Goal: Complete application form: Complete application form

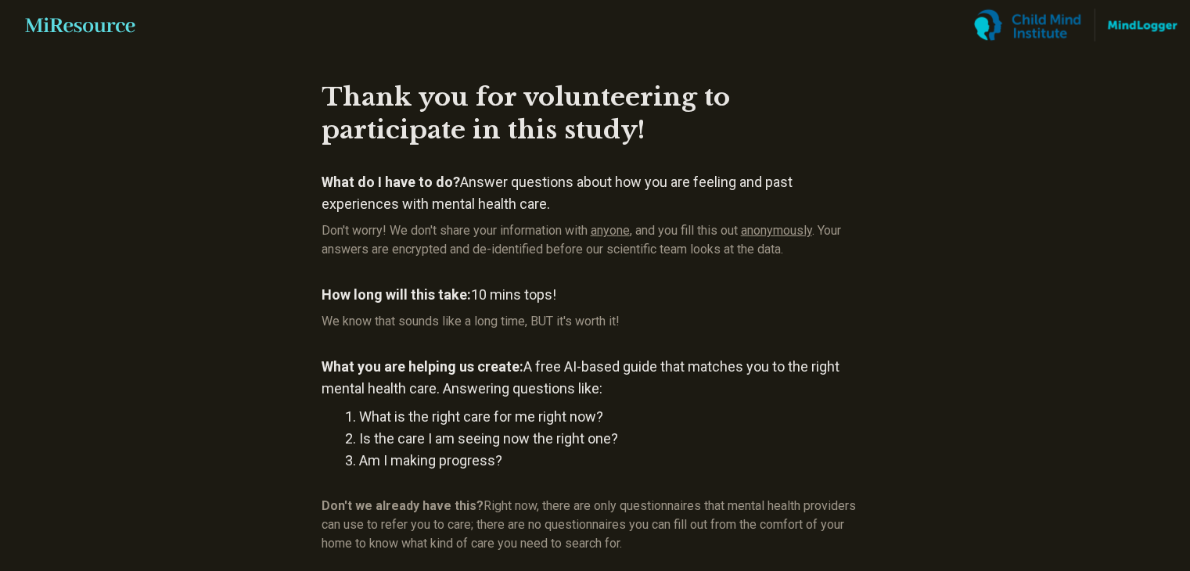
scroll to position [189, 0]
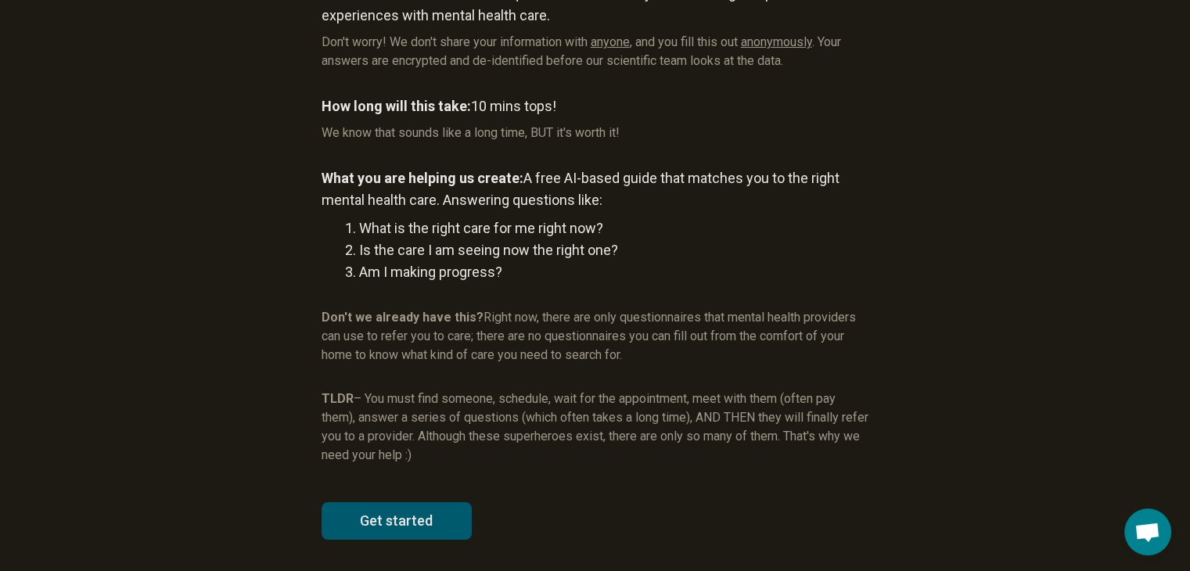
click at [448, 491] on article "Thank you for volunteering to participate in this study! What do I have to do? …" at bounding box center [596, 216] width 598 height 710
click at [422, 505] on button "Get started" at bounding box center [397, 521] width 150 height 38
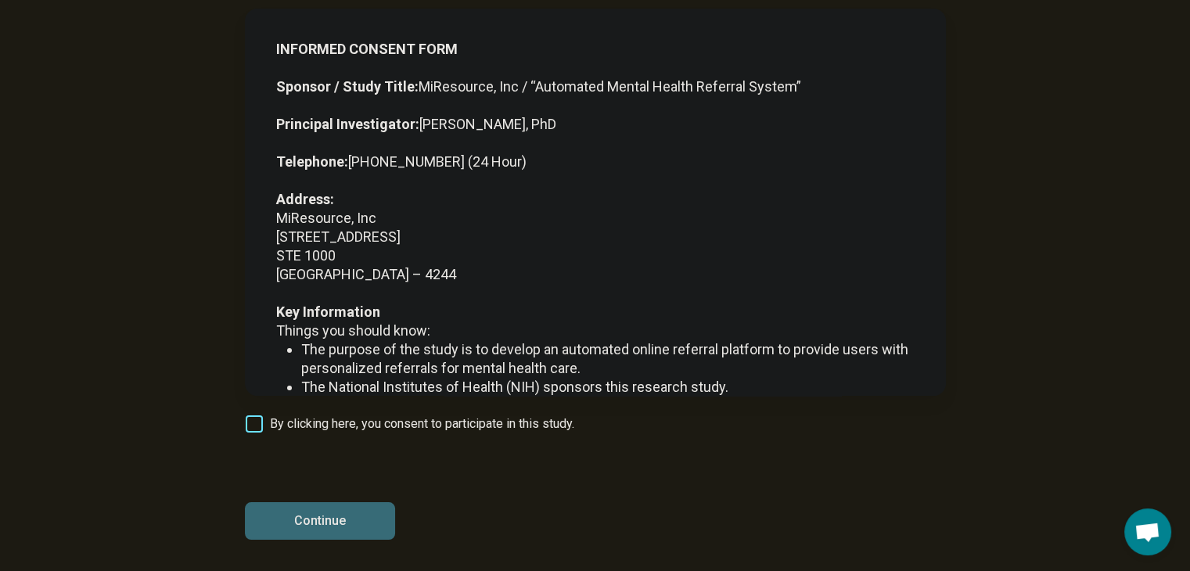
scroll to position [104, 0]
click at [313, 423] on span "By clicking here, you consent to participate in this study." at bounding box center [422, 424] width 304 height 19
click at [341, 515] on button "Continue" at bounding box center [320, 521] width 150 height 38
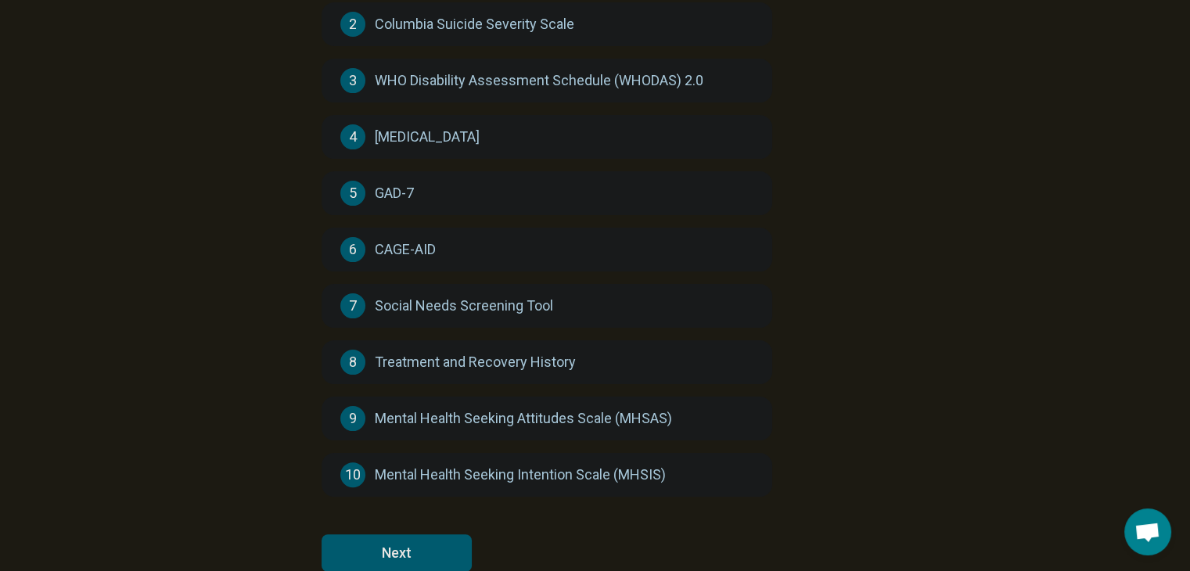
scroll to position [294, 0]
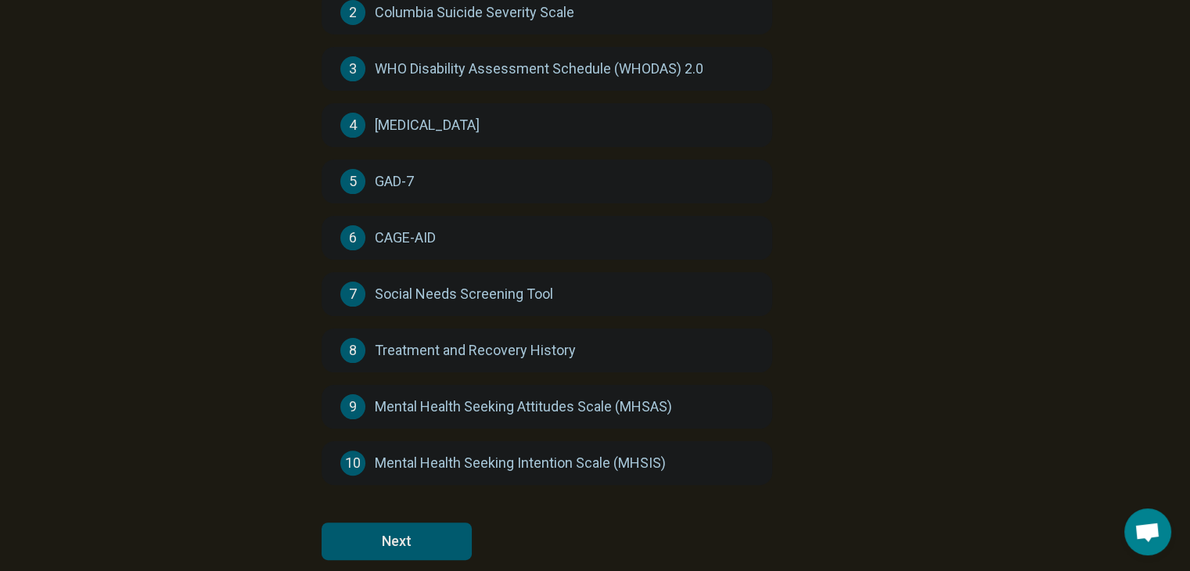
click at [457, 526] on button "Next" at bounding box center [397, 542] width 150 height 38
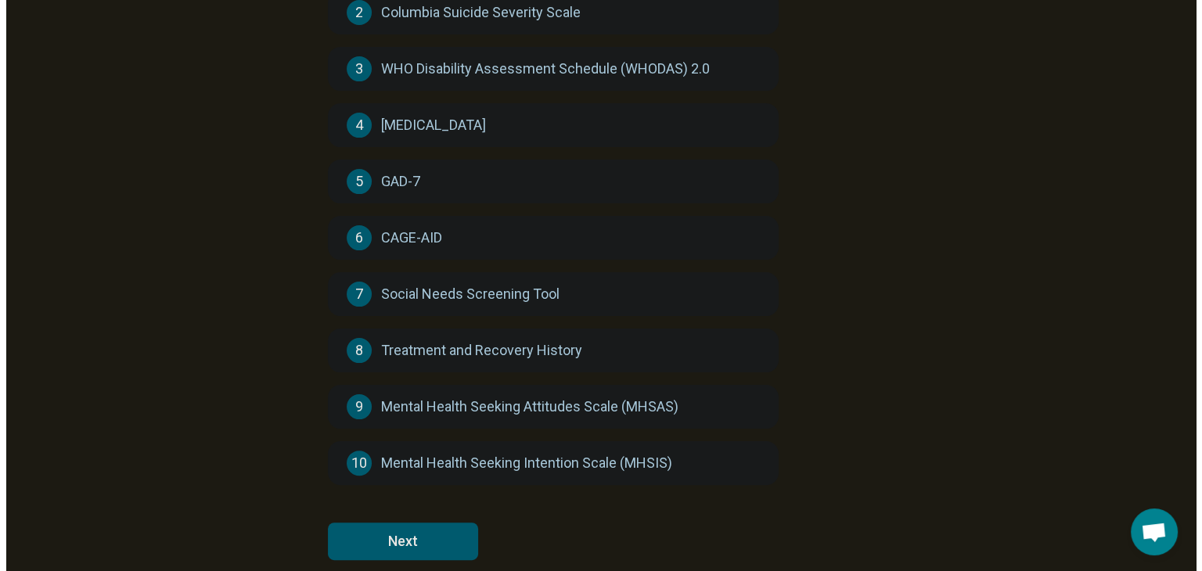
scroll to position [0, 0]
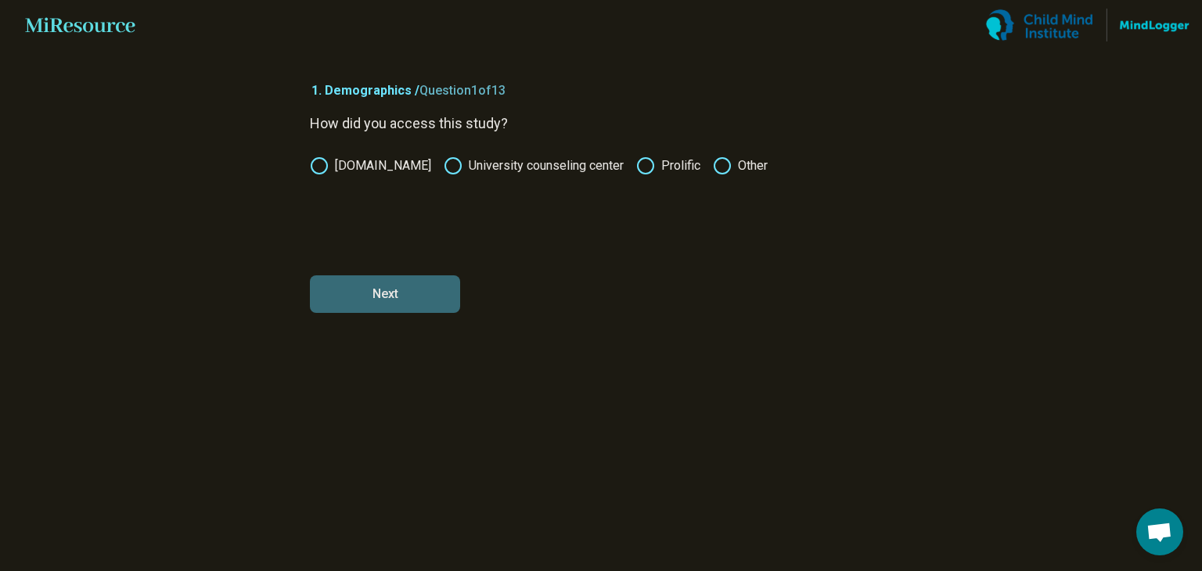
click at [642, 167] on icon at bounding box center [645, 166] width 19 height 19
drag, startPoint x: 428, startPoint y: 273, endPoint x: 410, endPoint y: 282, distance: 20.0
click at [410, 282] on form "How did you access this study? [DOMAIN_NAME] University counseling center Proli…" at bounding box center [601, 213] width 582 height 200
click at [410, 282] on button "Next" at bounding box center [385, 295] width 150 height 38
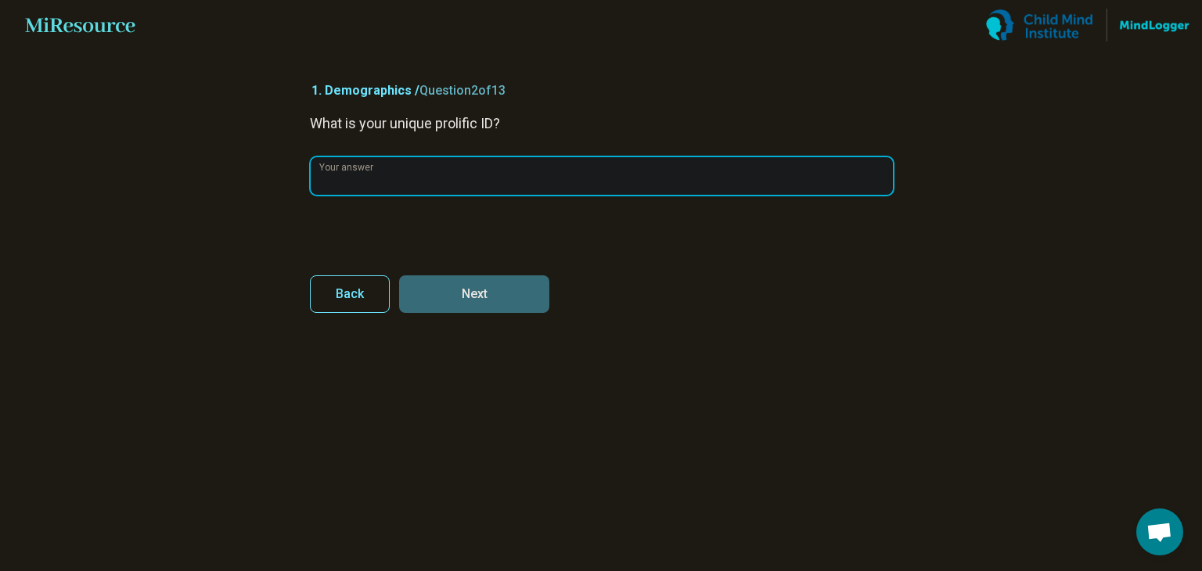
paste input "**********"
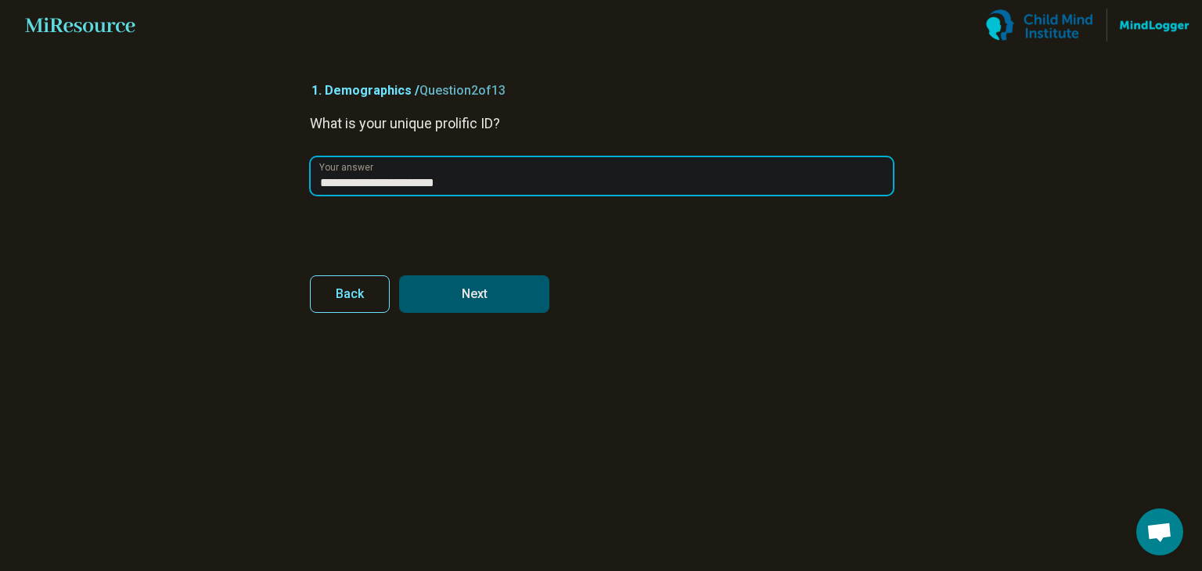
type input "**********"
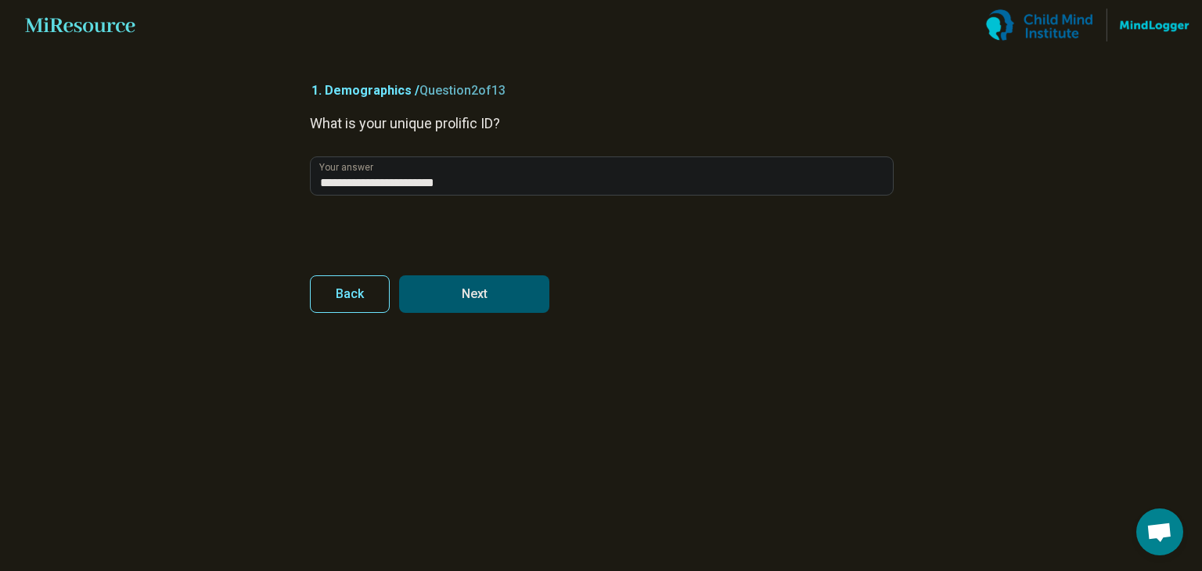
click at [486, 304] on button "Next" at bounding box center [474, 295] width 150 height 38
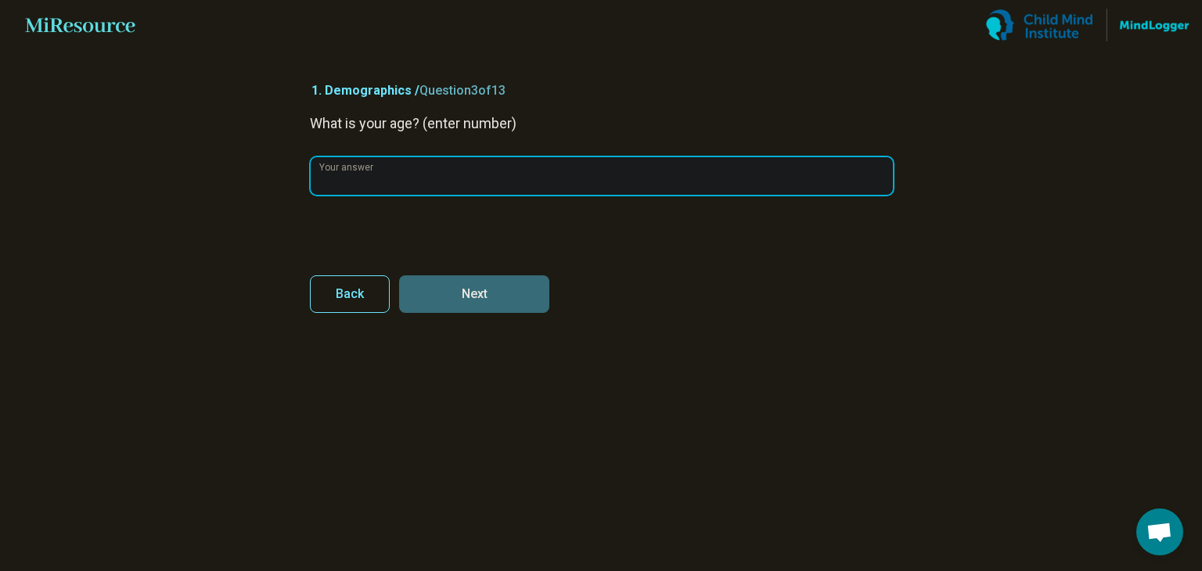
click at [405, 189] on input "Your answer" at bounding box center [602, 176] width 582 height 38
type input "**"
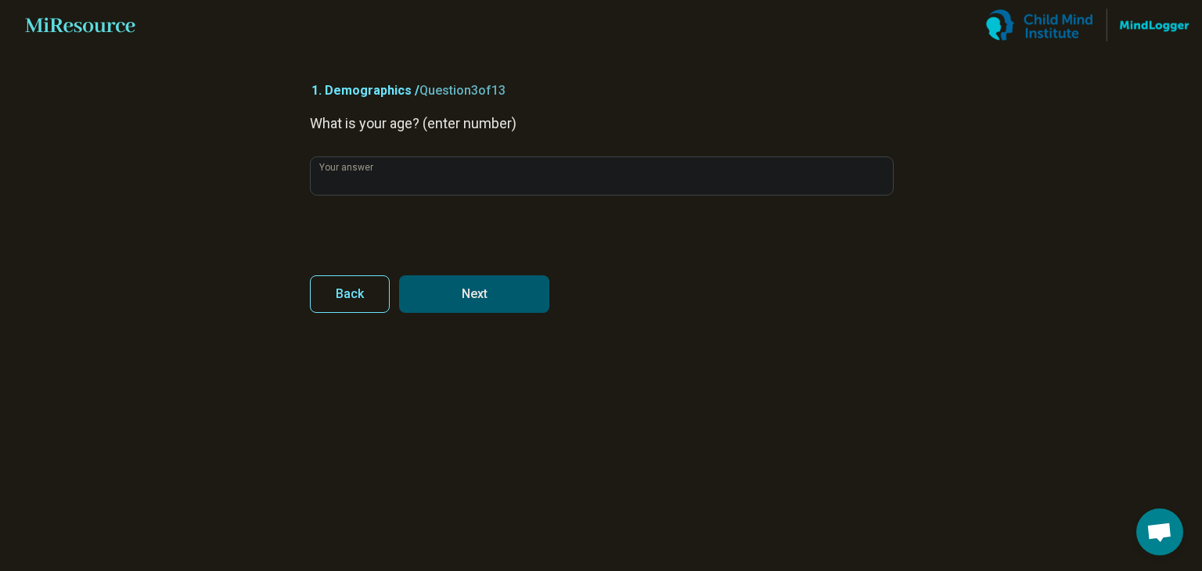
click at [479, 290] on button "Next" at bounding box center [474, 295] width 150 height 38
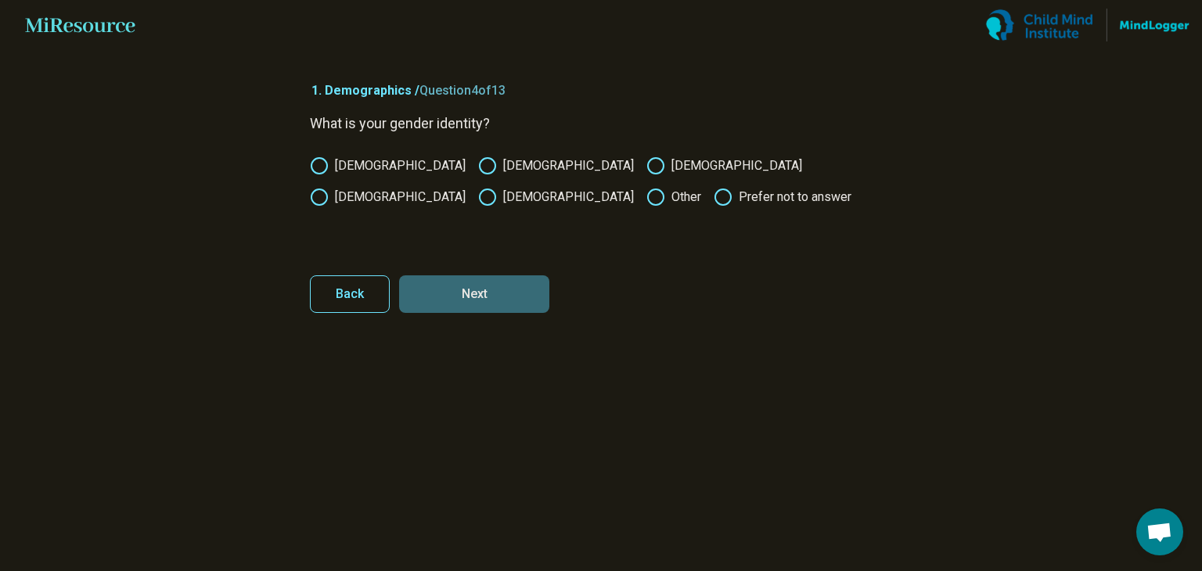
click at [338, 177] on div "[DEMOGRAPHIC_DATA] [DEMOGRAPHIC_DATA] [DEMOGRAPHIC_DATA] [DEMOGRAPHIC_DATA] [DE…" at bounding box center [601, 182] width 582 height 50
click at [325, 168] on icon at bounding box center [319, 166] width 19 height 19
click at [481, 286] on button "Next" at bounding box center [474, 295] width 150 height 38
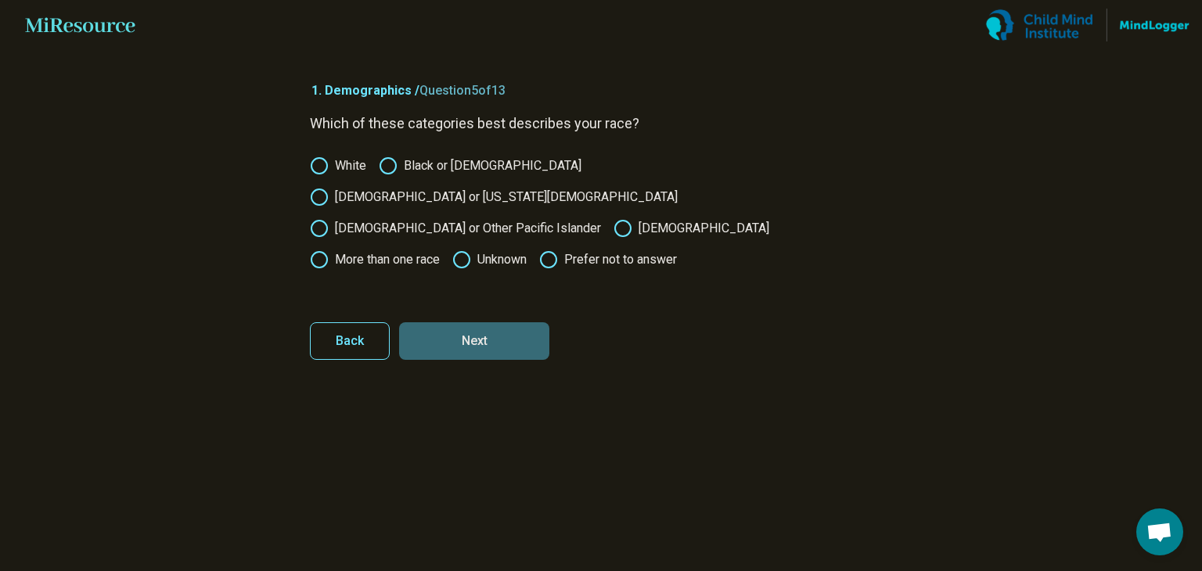
click at [400, 167] on label "Black or [DEMOGRAPHIC_DATA]" at bounding box center [480, 166] width 203 height 19
click at [530, 322] on button "Next" at bounding box center [474, 341] width 150 height 38
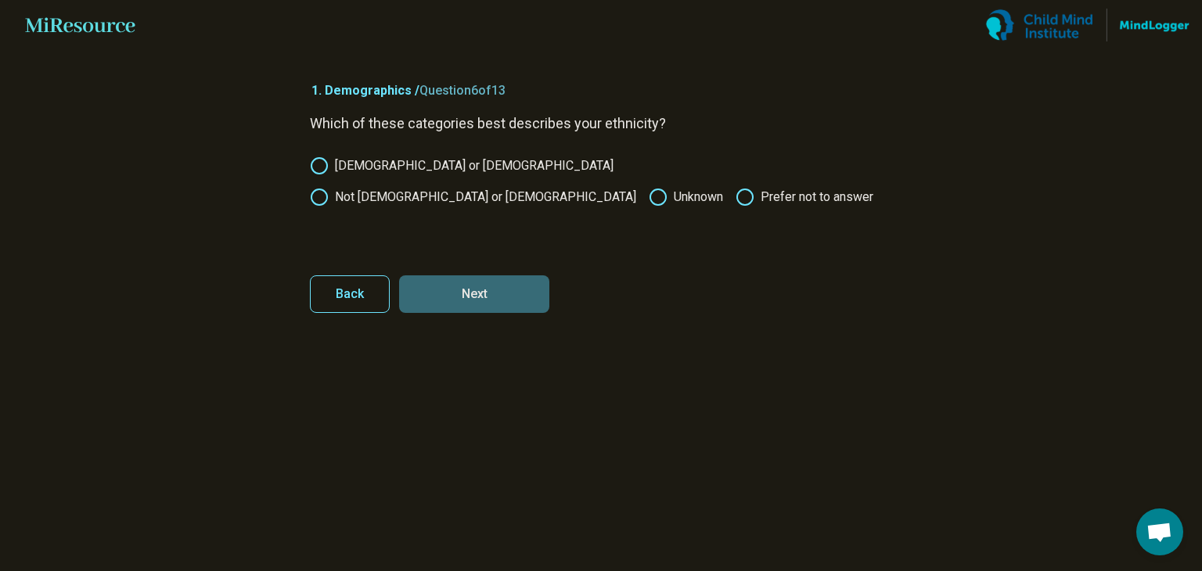
click at [406, 163] on label "[DEMOGRAPHIC_DATA] or [DEMOGRAPHIC_DATA]" at bounding box center [462, 166] width 304 height 19
click at [495, 279] on button "Next" at bounding box center [474, 295] width 150 height 38
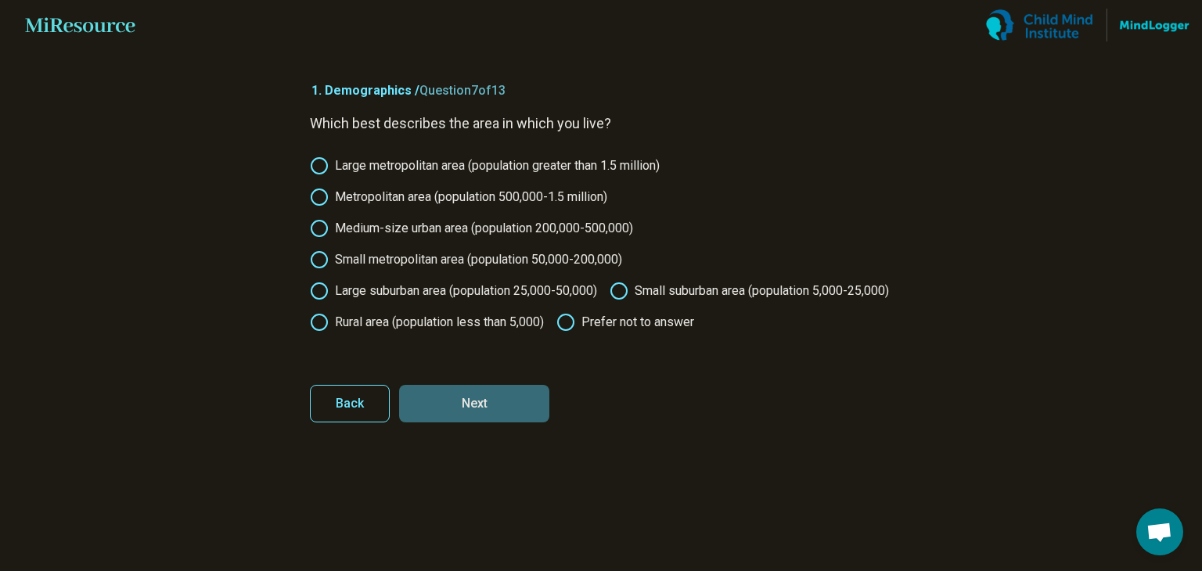
click at [424, 170] on label "Large metropolitan area (population greater than 1.5 million)" at bounding box center [485, 166] width 350 height 19
click at [492, 423] on button "Next" at bounding box center [474, 404] width 150 height 38
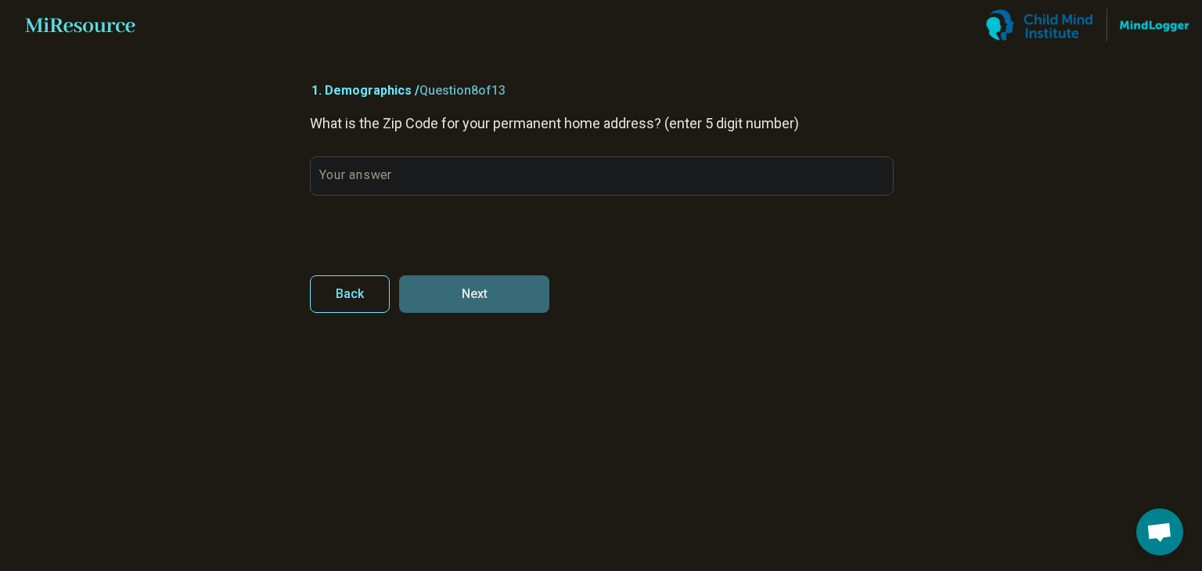
click at [373, 174] on label "Your answer" at bounding box center [355, 175] width 72 height 13
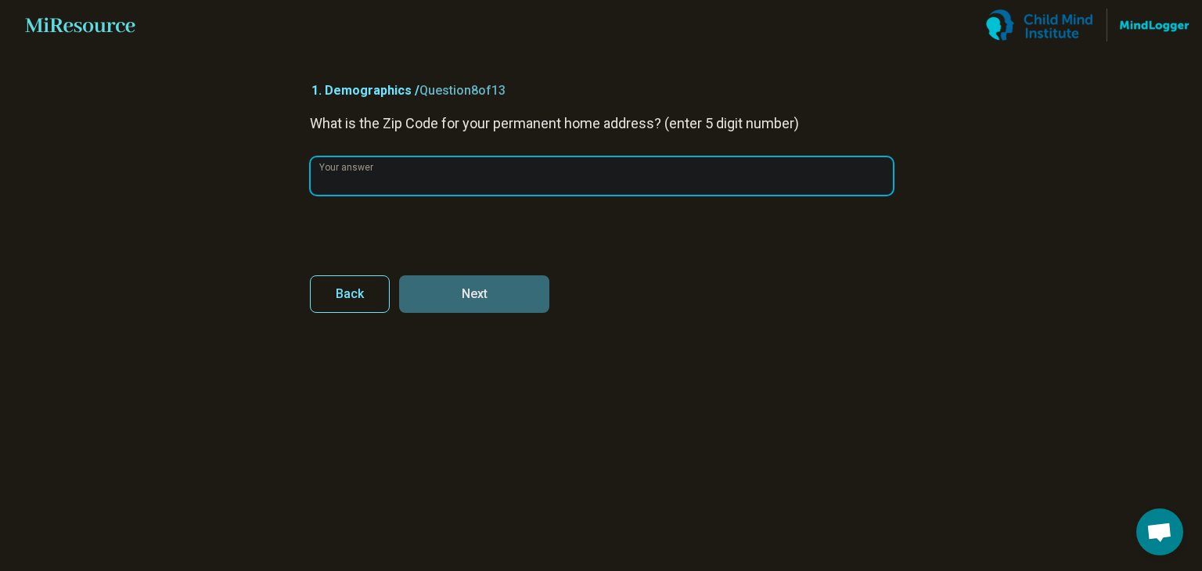
click at [373, 174] on input "Your answer" at bounding box center [602, 176] width 582 height 38
type input "*****"
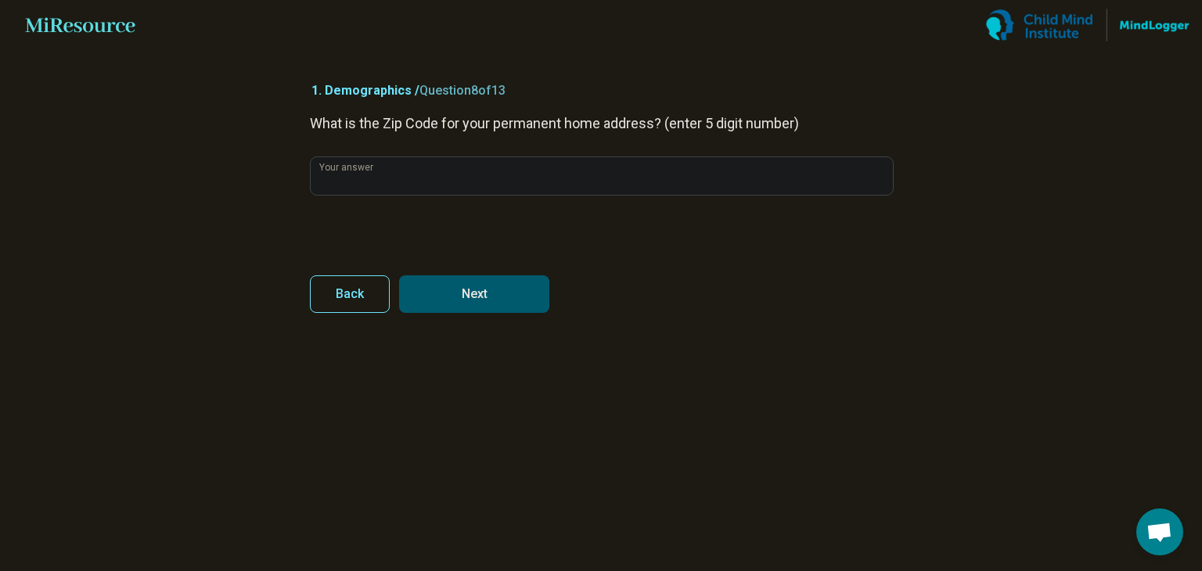
drag, startPoint x: 549, startPoint y: 314, endPoint x: 536, endPoint y: 311, distance: 12.9
click at [536, 311] on article "1. Demographics / Question 8 of 13 What is the Zip Code for your permanent home…" at bounding box center [601, 310] width 632 height 521
click at [536, 311] on button "Next" at bounding box center [474, 295] width 150 height 38
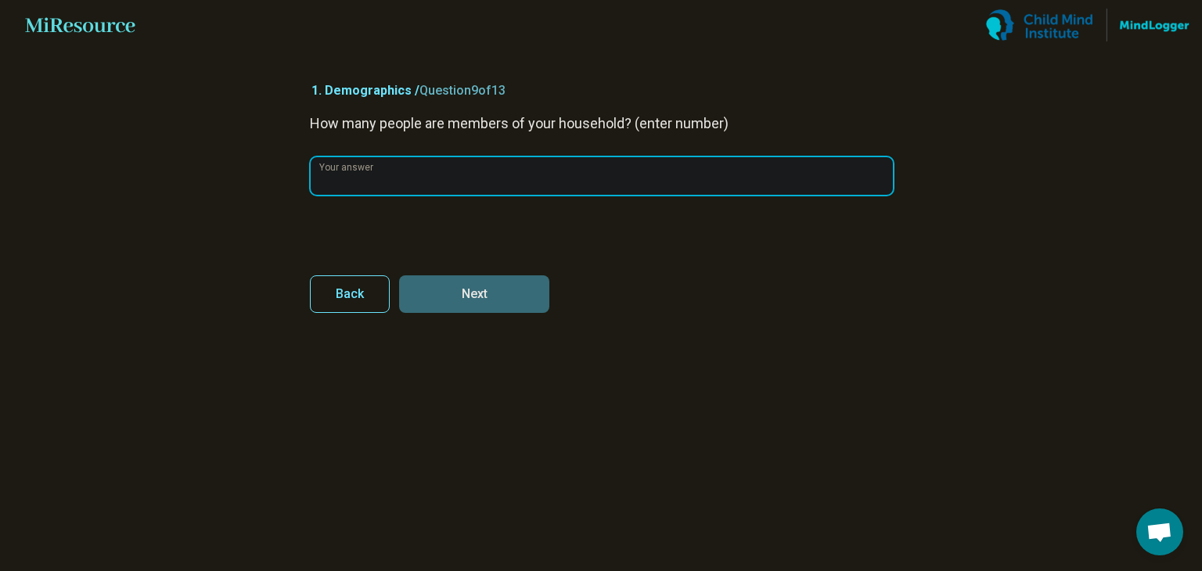
click at [459, 173] on input "Your answer" at bounding box center [602, 176] width 582 height 38
type input "*"
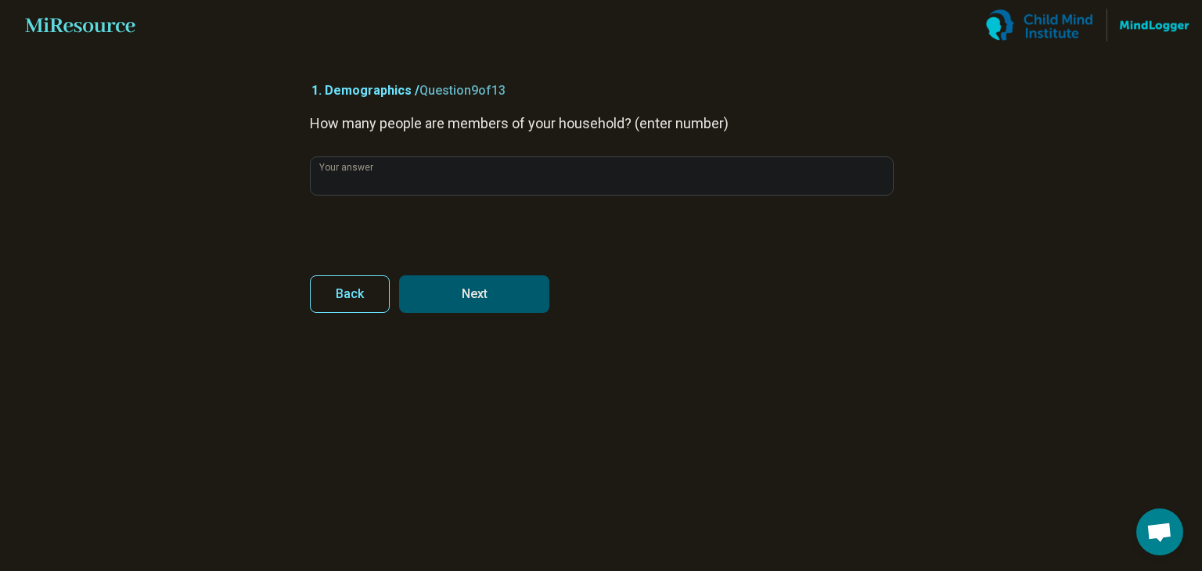
click at [511, 286] on button "Next" at bounding box center [474, 295] width 150 height 38
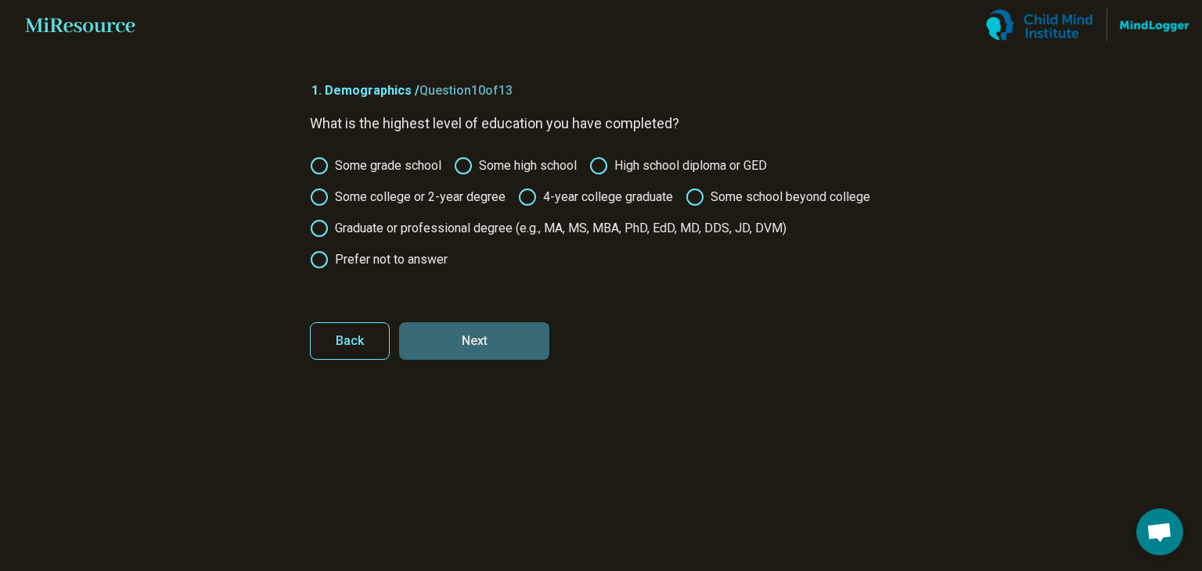
click at [486, 195] on label "Some college or 2-year degree" at bounding box center [408, 197] width 196 height 19
click at [511, 339] on button "Next" at bounding box center [474, 341] width 150 height 38
click at [520, 202] on icon at bounding box center [527, 197] width 19 height 19
drag, startPoint x: 499, startPoint y: 311, endPoint x: 489, endPoint y: 330, distance: 21.4
click at [489, 330] on form "What is the highest level of education your parent/guardian completed? Some gra…" at bounding box center [601, 236] width 582 height 247
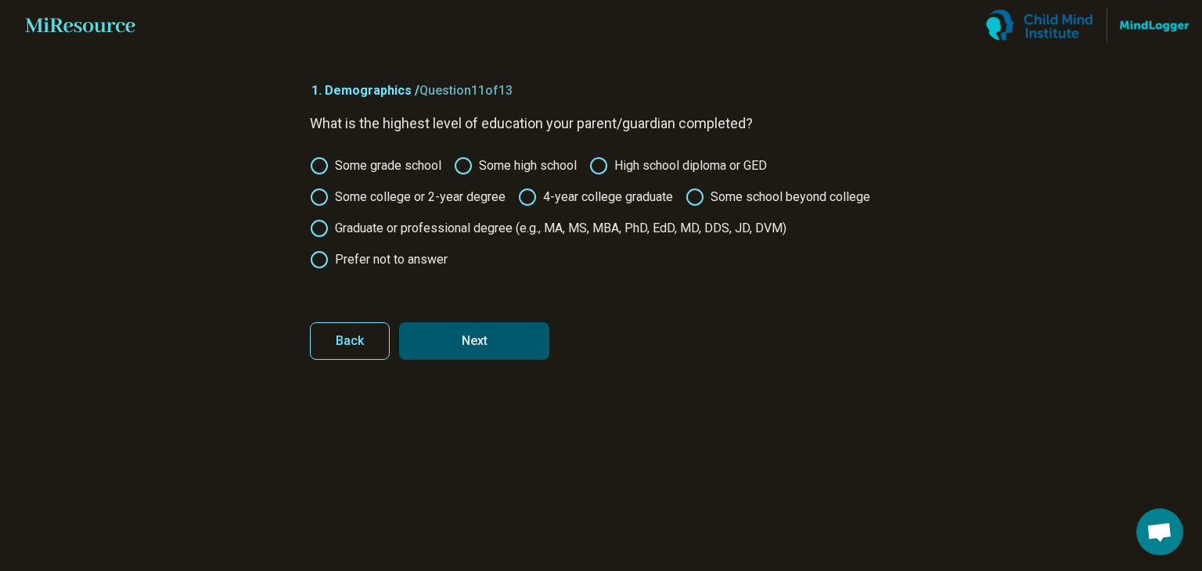
click at [489, 330] on button "Next" at bounding box center [474, 341] width 150 height 38
click at [492, 195] on label "Some college or 2-year degree" at bounding box center [408, 197] width 196 height 19
click at [502, 326] on button "Next" at bounding box center [474, 341] width 150 height 38
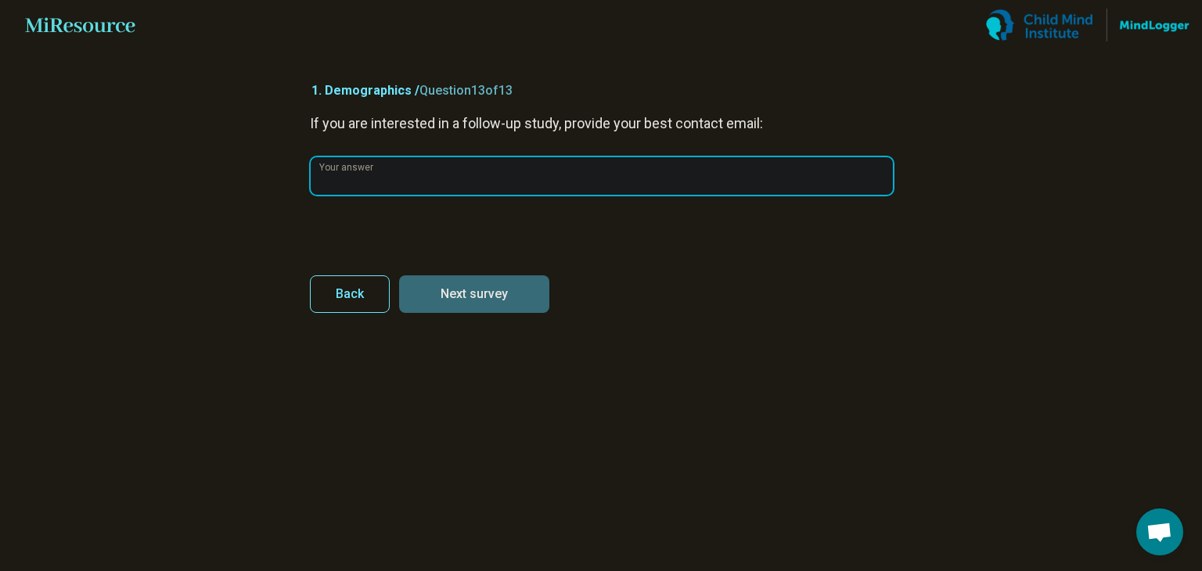
click at [461, 185] on input "Your answer" at bounding box center [602, 176] width 582 height 38
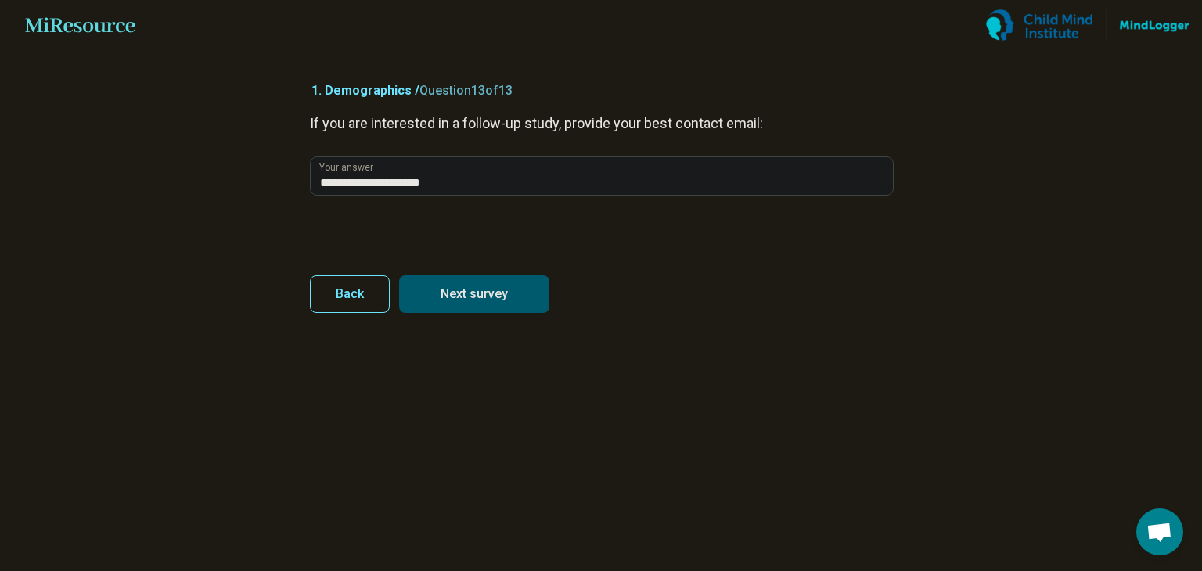
click at [526, 290] on button "Next survey" at bounding box center [474, 295] width 150 height 38
type input "**********"
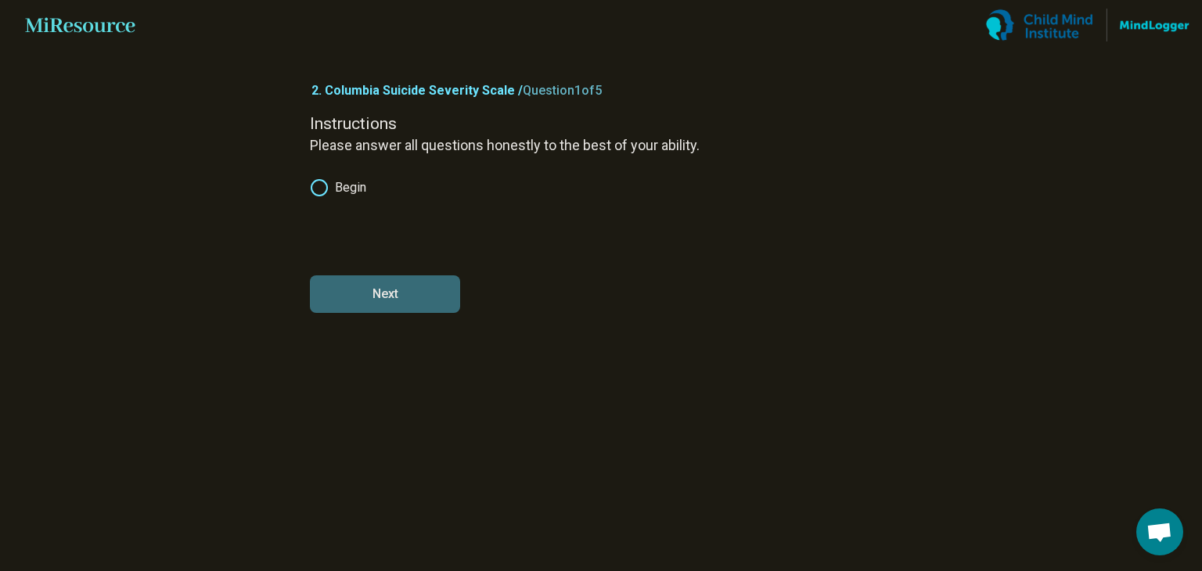
click at [348, 182] on label "Begin" at bounding box center [338, 187] width 56 height 19
click at [385, 312] on button "Next" at bounding box center [385, 295] width 150 height 38
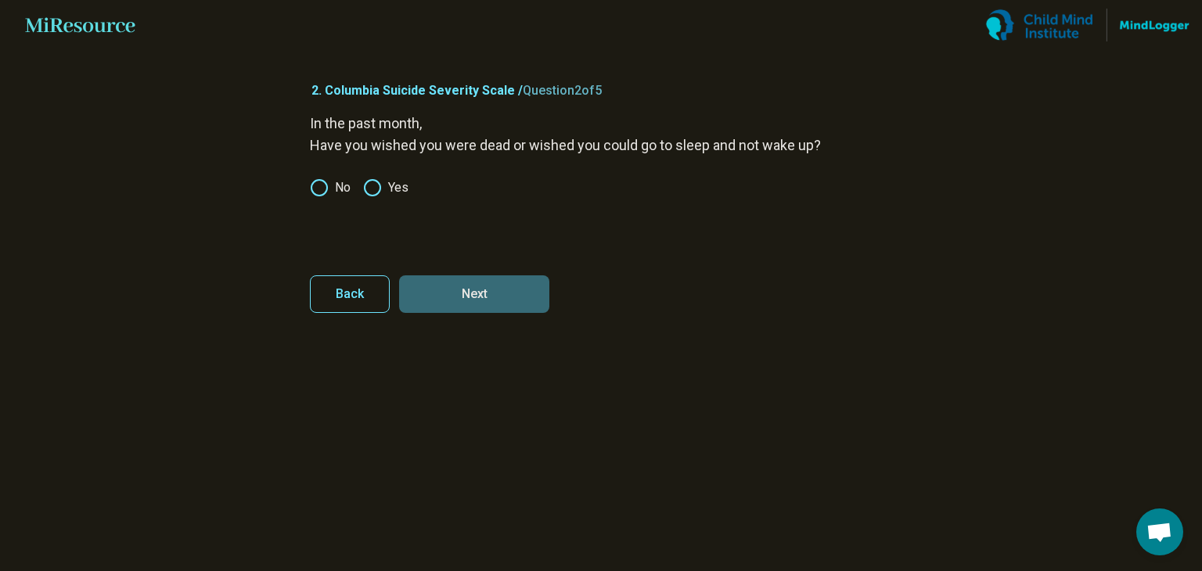
click at [345, 191] on label "No" at bounding box center [330, 187] width 41 height 19
click at [457, 285] on button "Next" at bounding box center [474, 295] width 150 height 38
click at [344, 188] on label "No" at bounding box center [330, 187] width 41 height 19
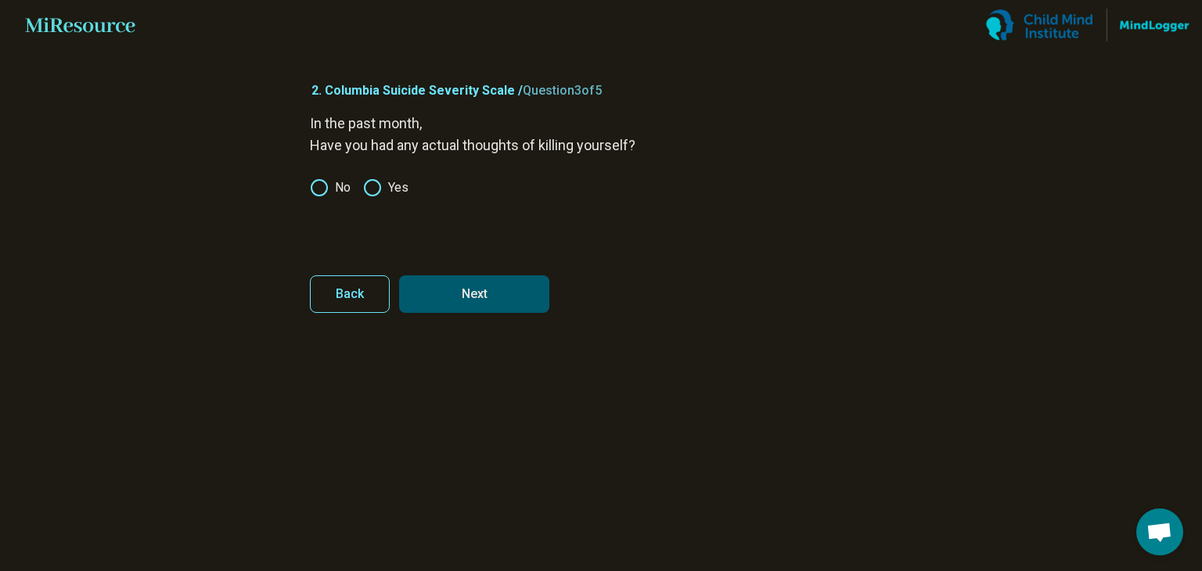
click at [438, 286] on button "Next" at bounding box center [474, 295] width 150 height 38
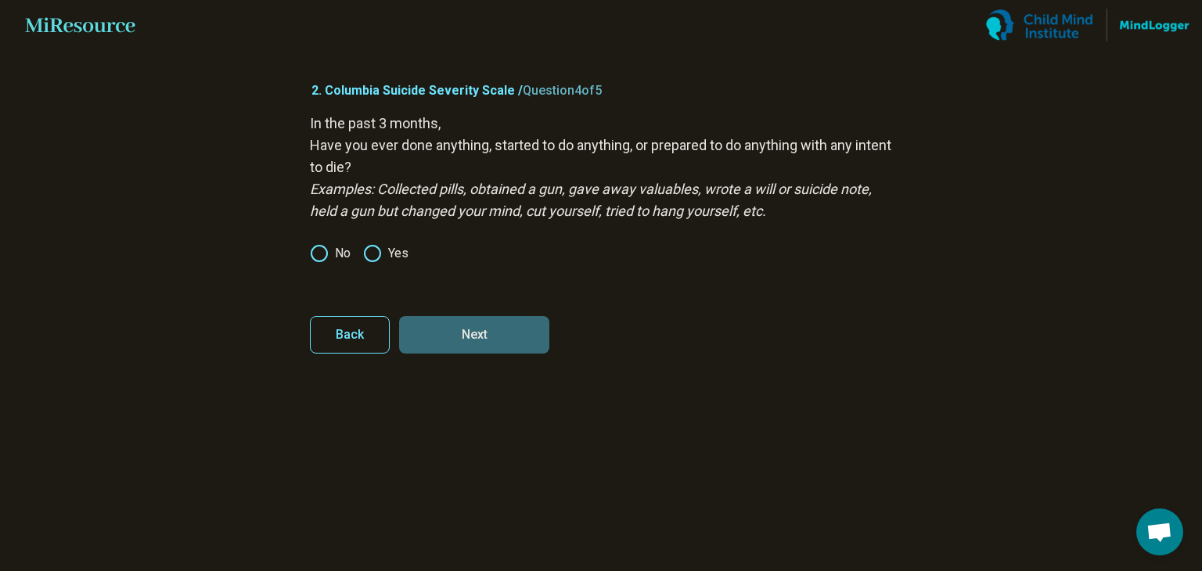
click at [341, 251] on label "No" at bounding box center [330, 253] width 41 height 19
click at [432, 326] on button "Next" at bounding box center [474, 335] width 150 height 38
click at [332, 250] on label "No" at bounding box center [330, 253] width 41 height 19
click at [418, 345] on button "Next survey" at bounding box center [474, 335] width 150 height 38
